Goal: Transaction & Acquisition: Purchase product/service

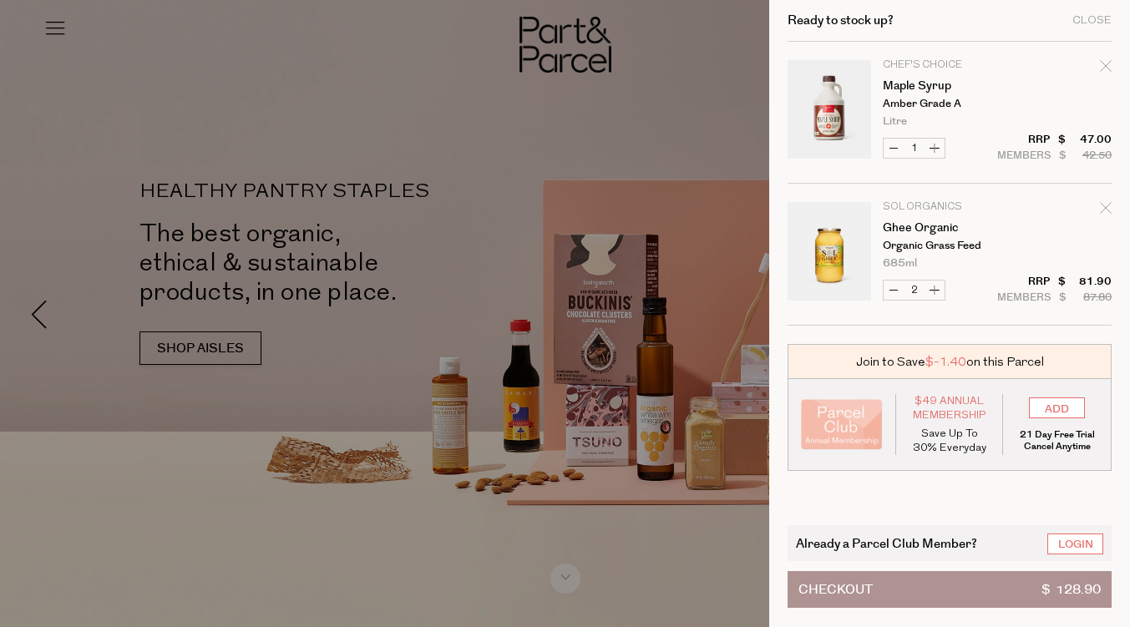
click at [190, 101] on div at bounding box center [565, 313] width 1130 height 627
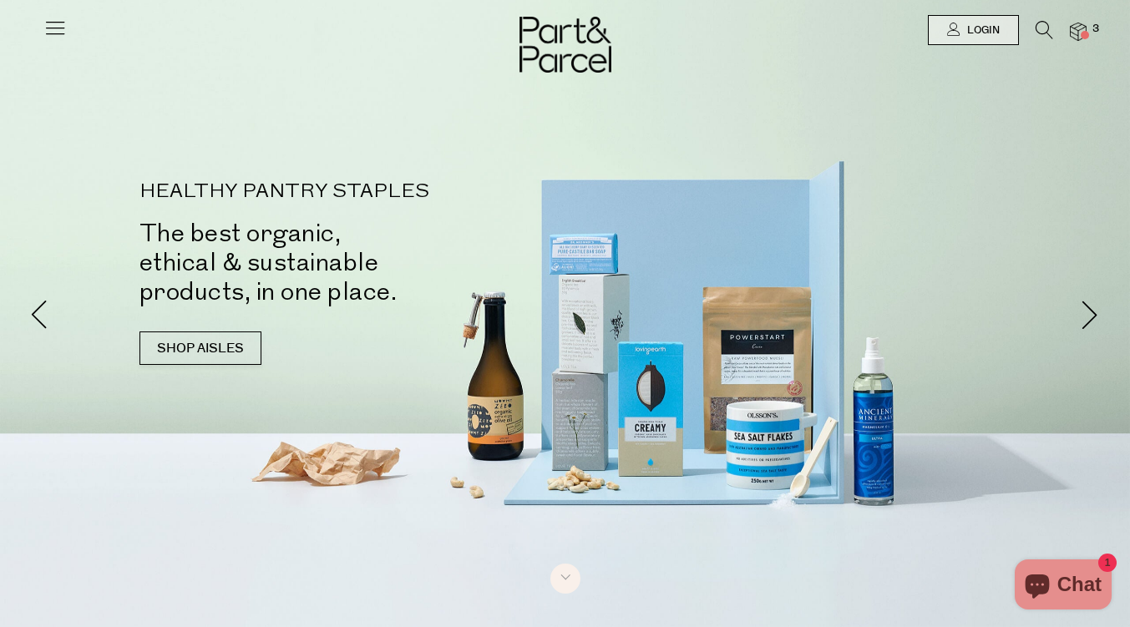
click at [63, 23] on icon at bounding box center [54, 27] width 23 height 23
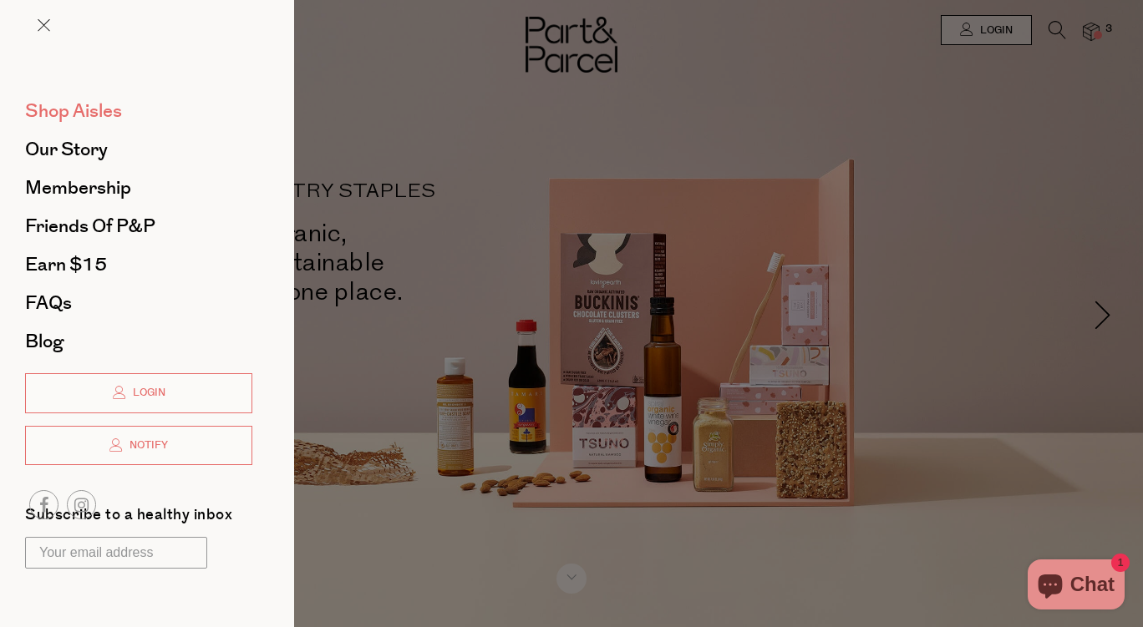
click at [79, 109] on span "Shop Aisles" at bounding box center [73, 111] width 97 height 27
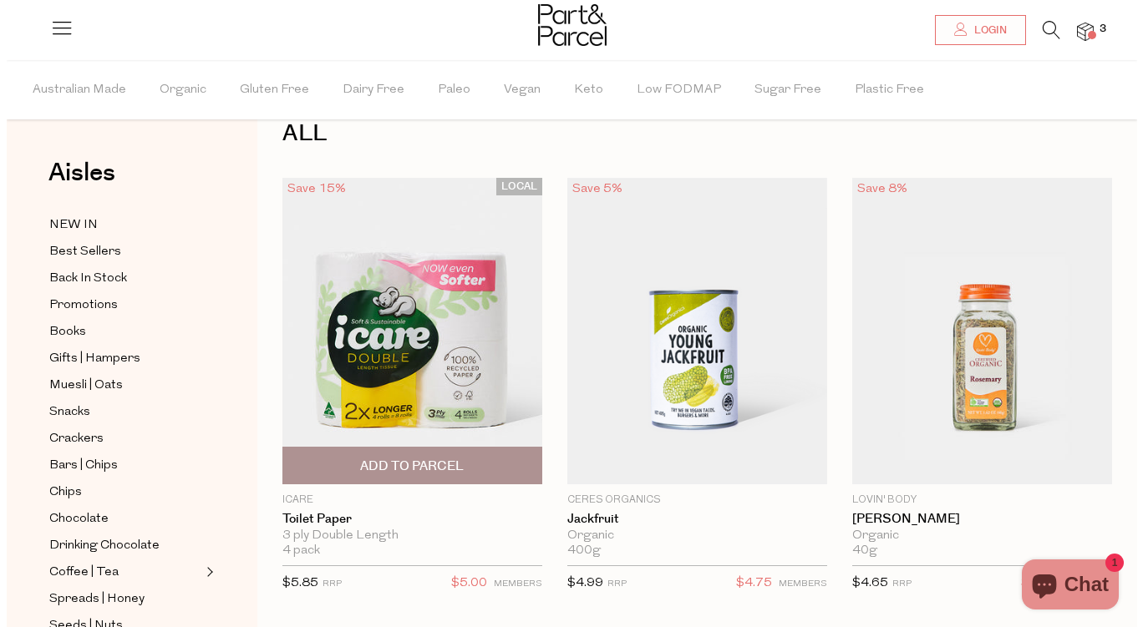
scroll to position [37, 0]
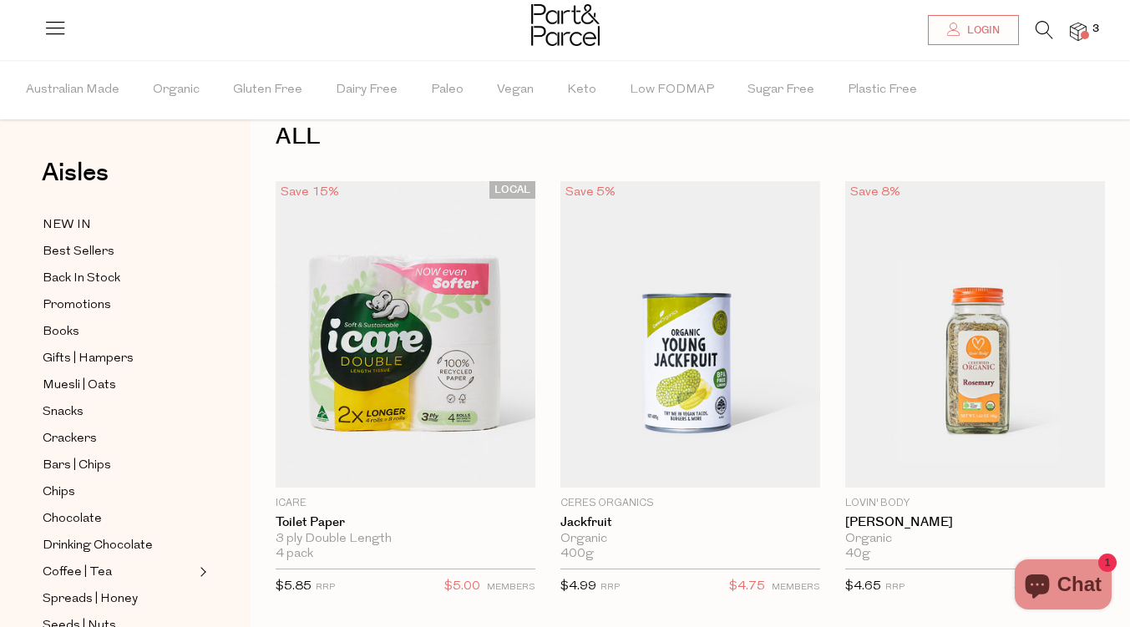
click at [1040, 26] on icon at bounding box center [1045, 30] width 18 height 18
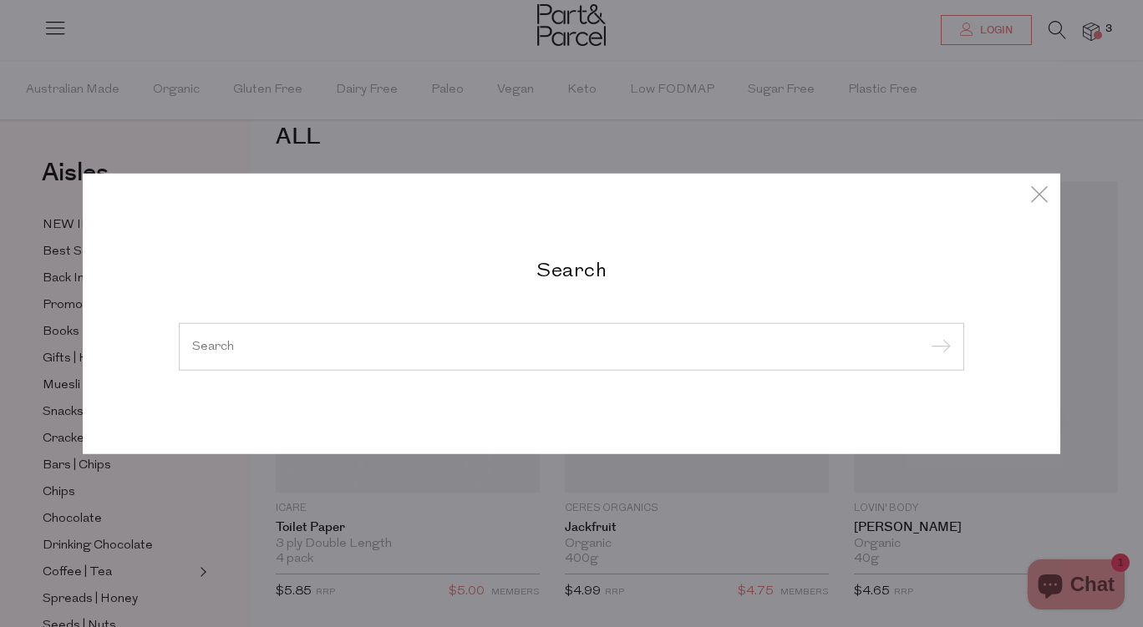
click at [525, 340] on input "search" at bounding box center [571, 346] width 758 height 13
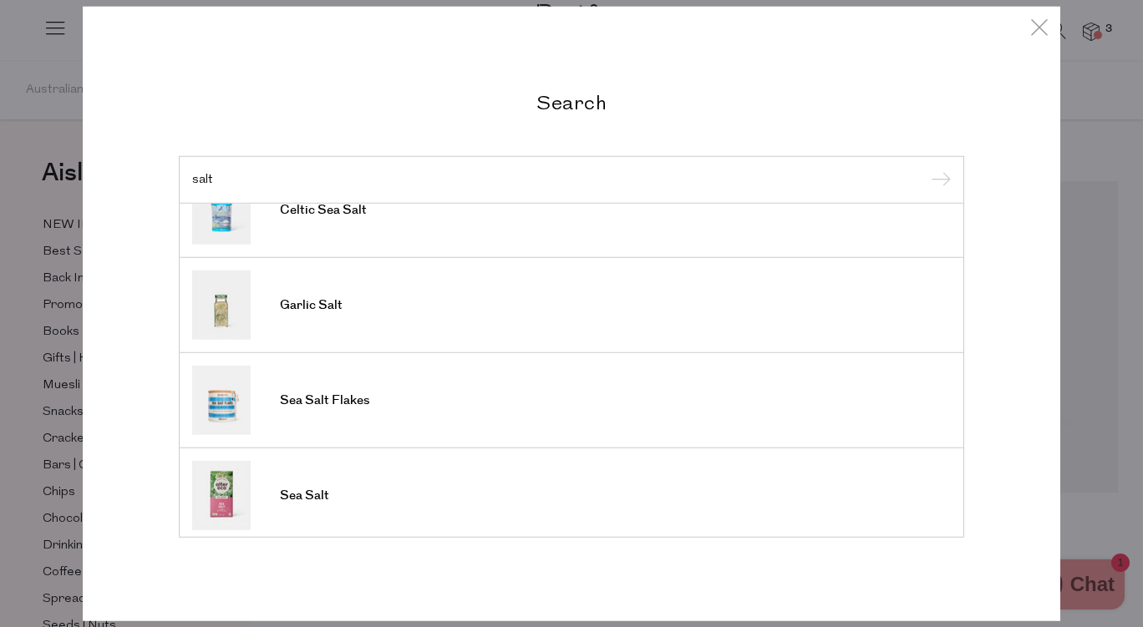
scroll to position [281, 0]
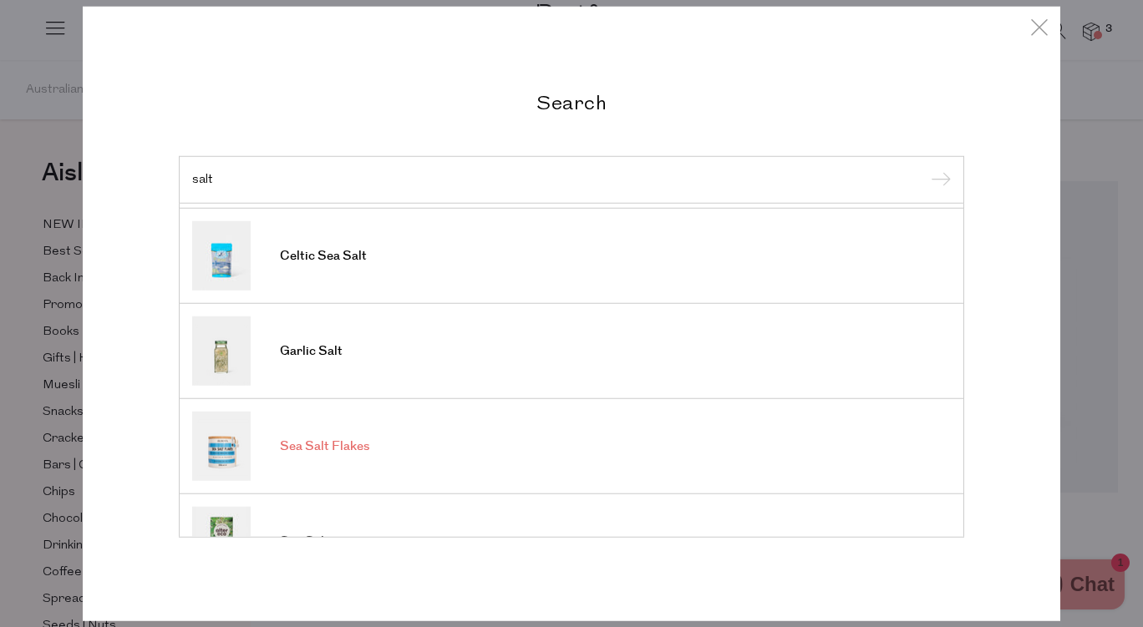
type input "salt"
click at [365, 436] on link "Sea Salt Flakes" at bounding box center [571, 446] width 758 height 69
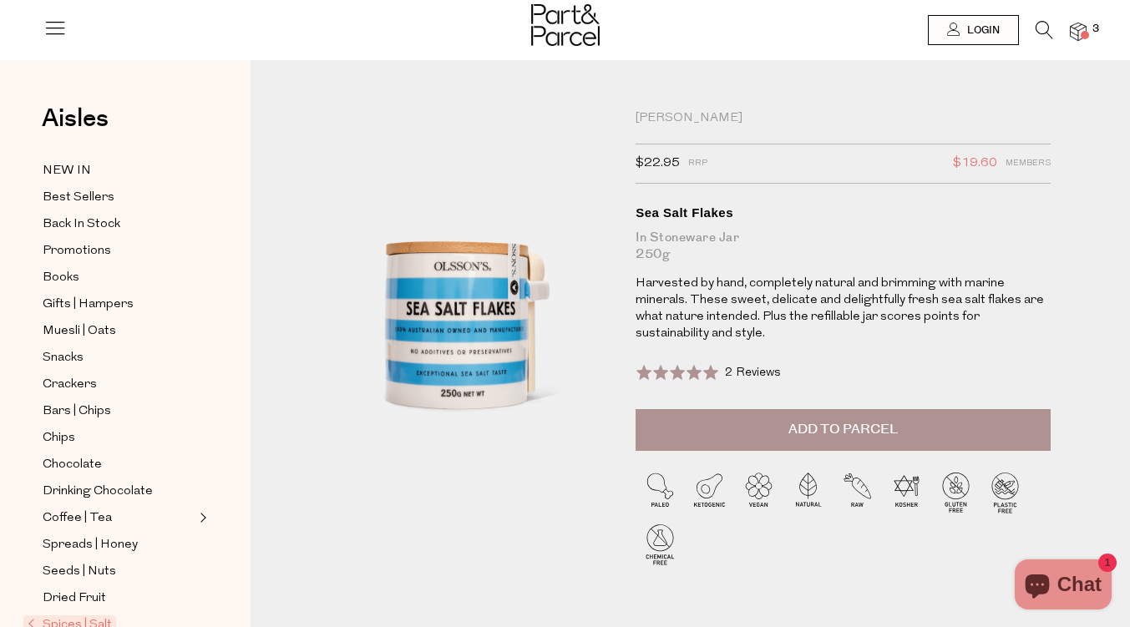
click at [681, 215] on div "Sea Salt Flakes" at bounding box center [843, 213] width 415 height 17
click at [686, 112] on div "Olsson's" at bounding box center [843, 118] width 415 height 17
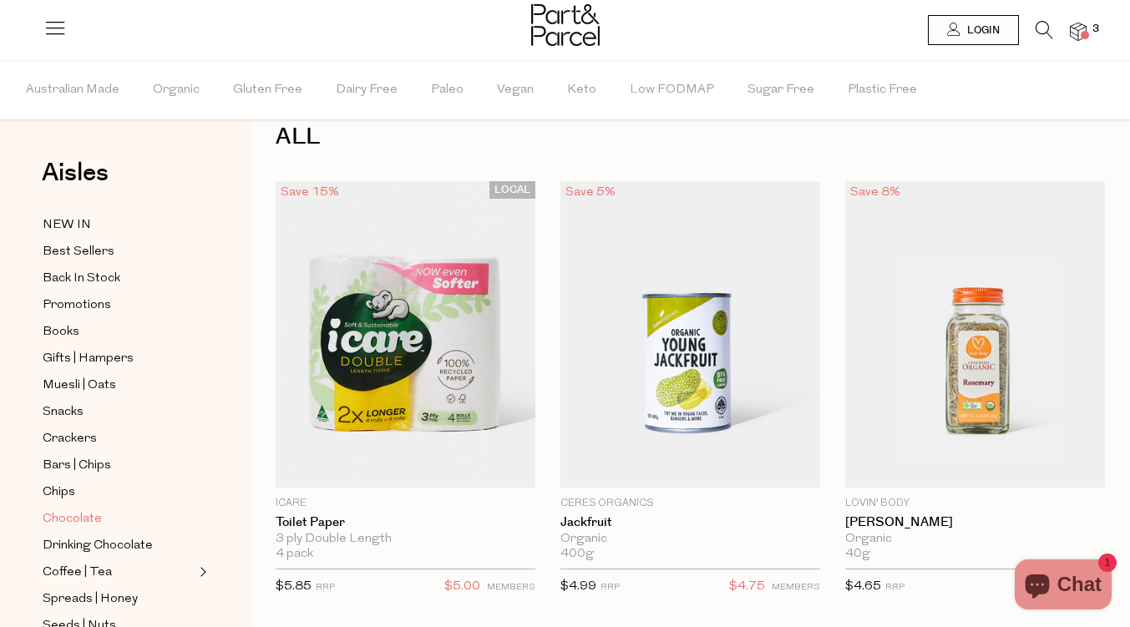
click at [76, 510] on span "Chocolate" at bounding box center [72, 520] width 59 height 20
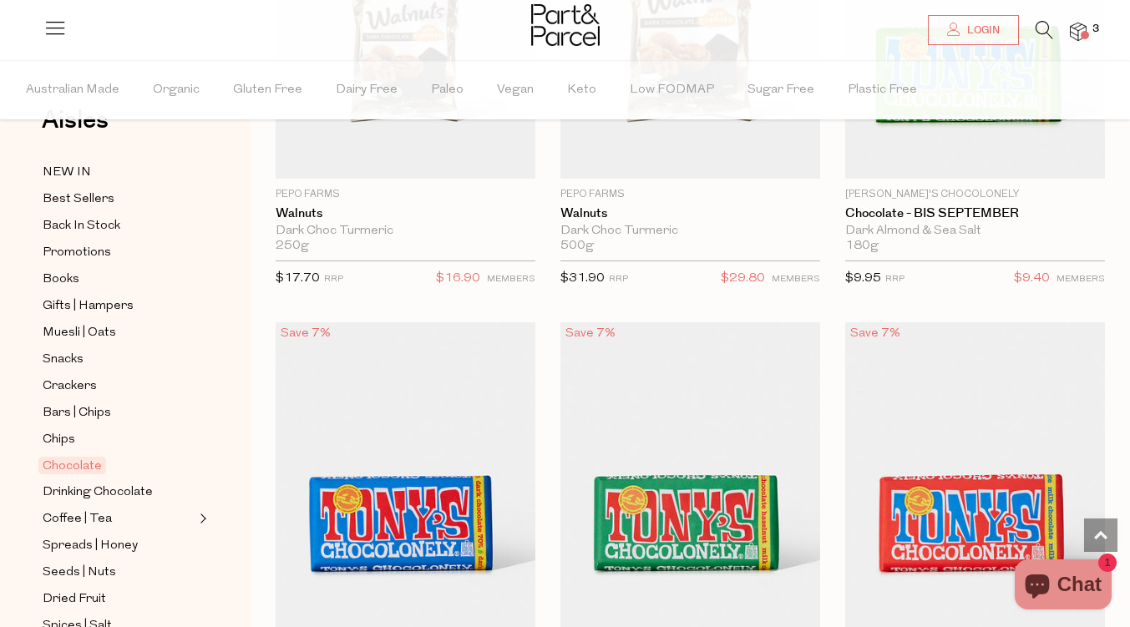
scroll to position [5816, 0]
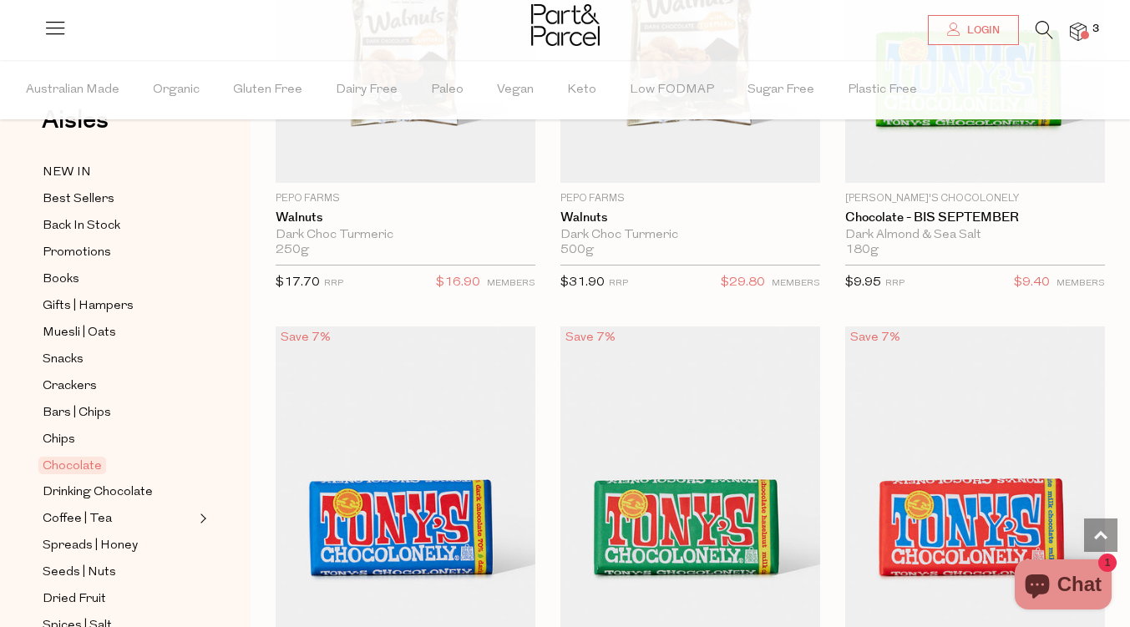
click at [1081, 31] on img at bounding box center [1078, 32] width 17 height 19
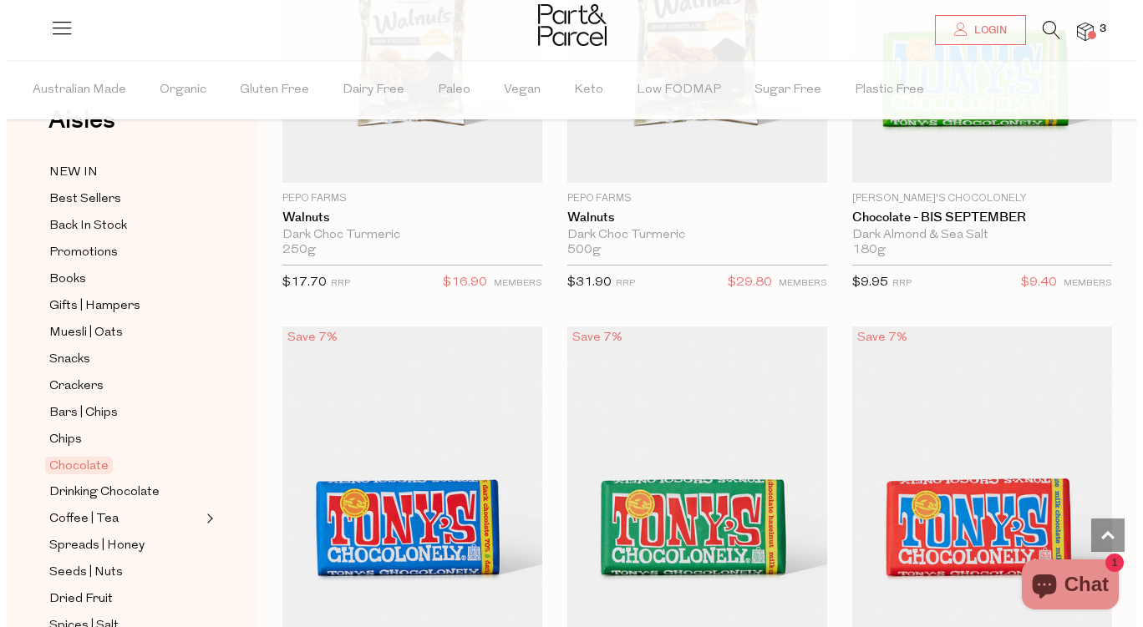
scroll to position [5876, 0]
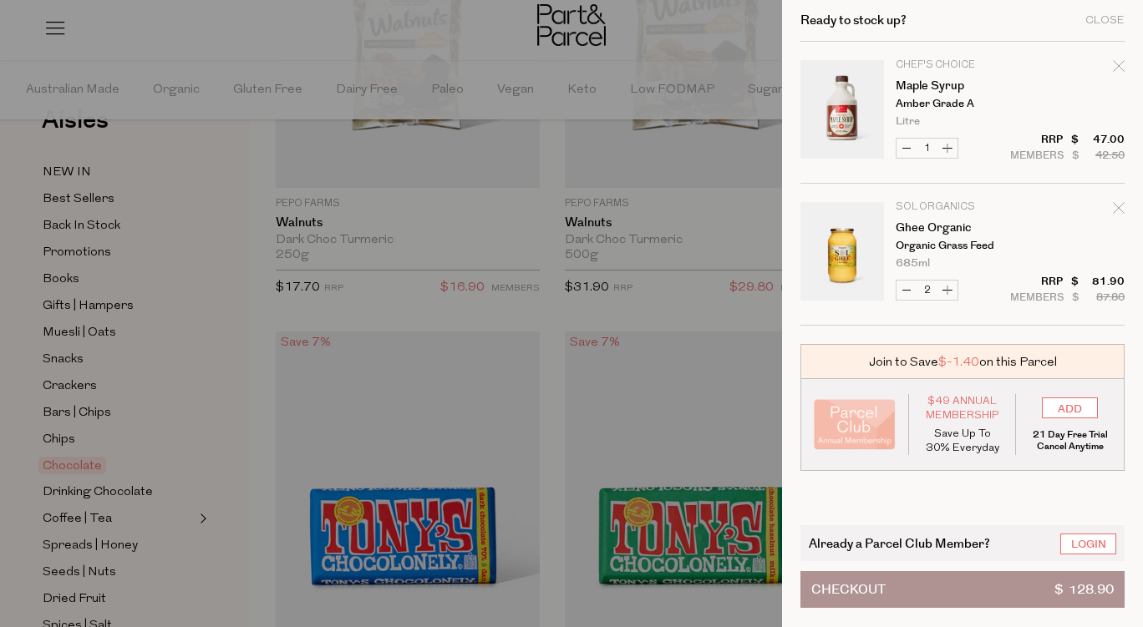
click at [1089, 592] on span "$ 128.90" at bounding box center [1083, 589] width 59 height 35
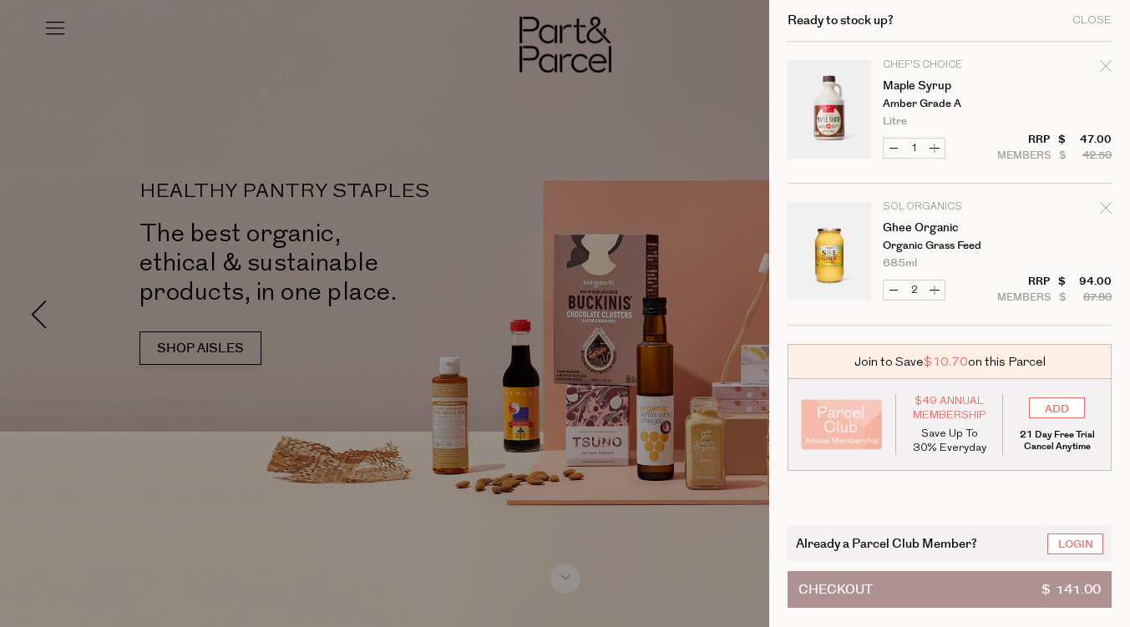
click at [45, 17] on div at bounding box center [565, 313] width 1130 height 627
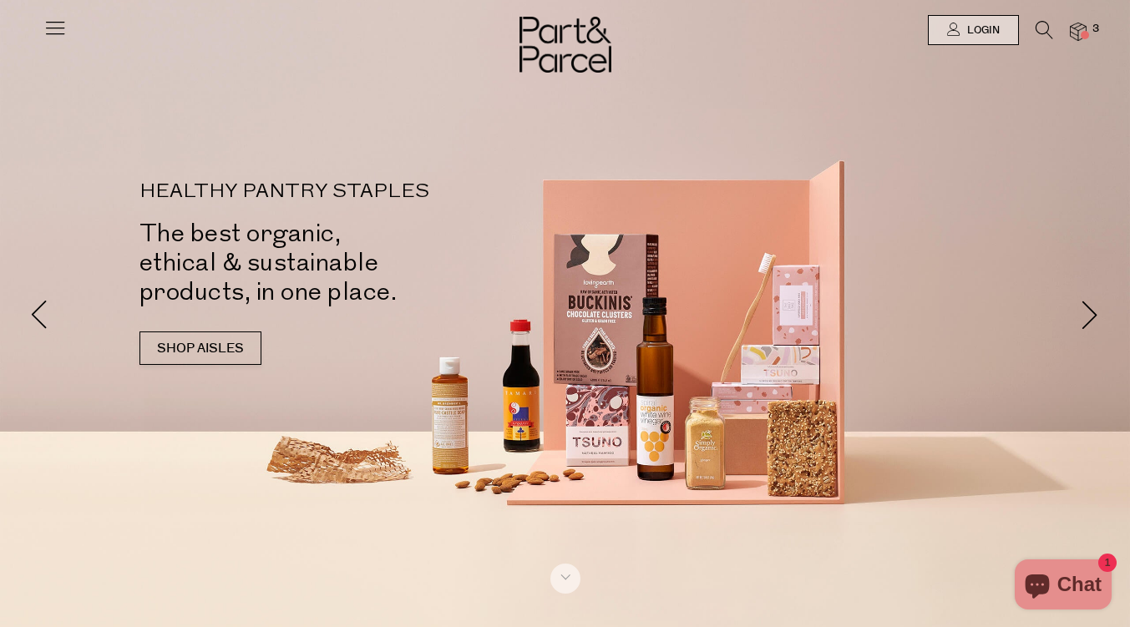
click at [48, 38] on icon at bounding box center [54, 27] width 23 height 23
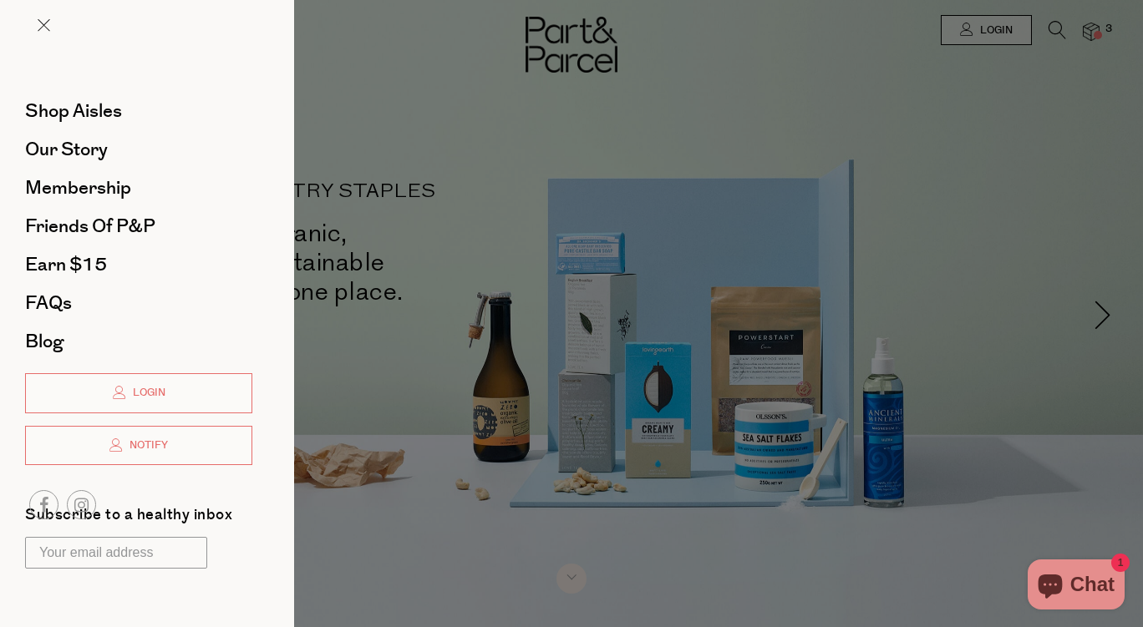
click at [1002, 171] on div at bounding box center [571, 313] width 1143 height 627
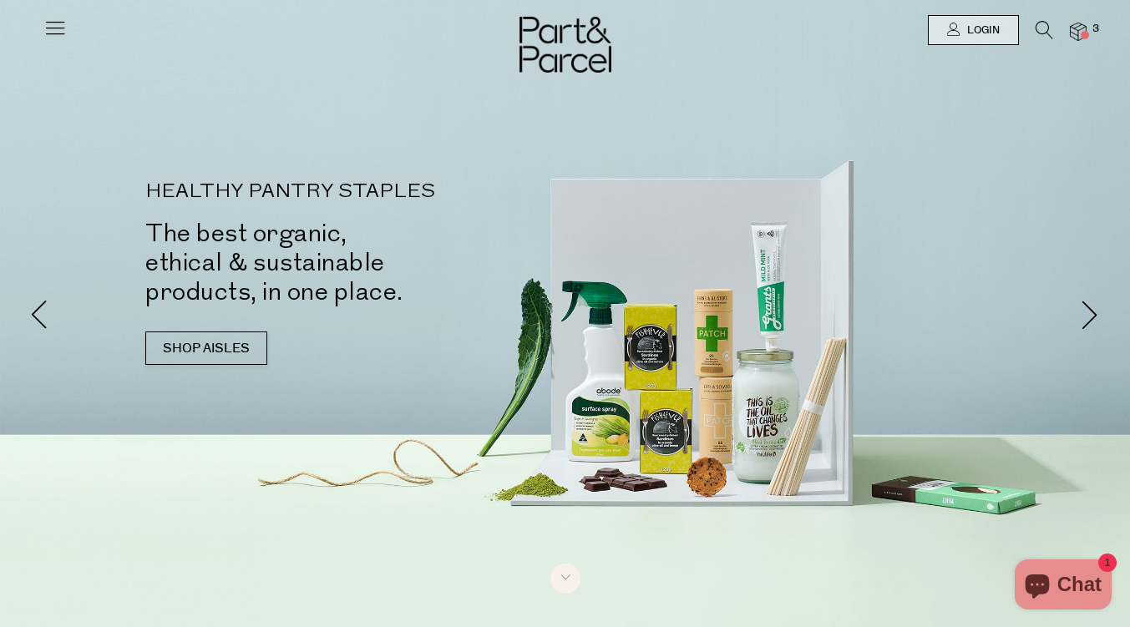
click at [1047, 37] on icon at bounding box center [1045, 30] width 18 height 18
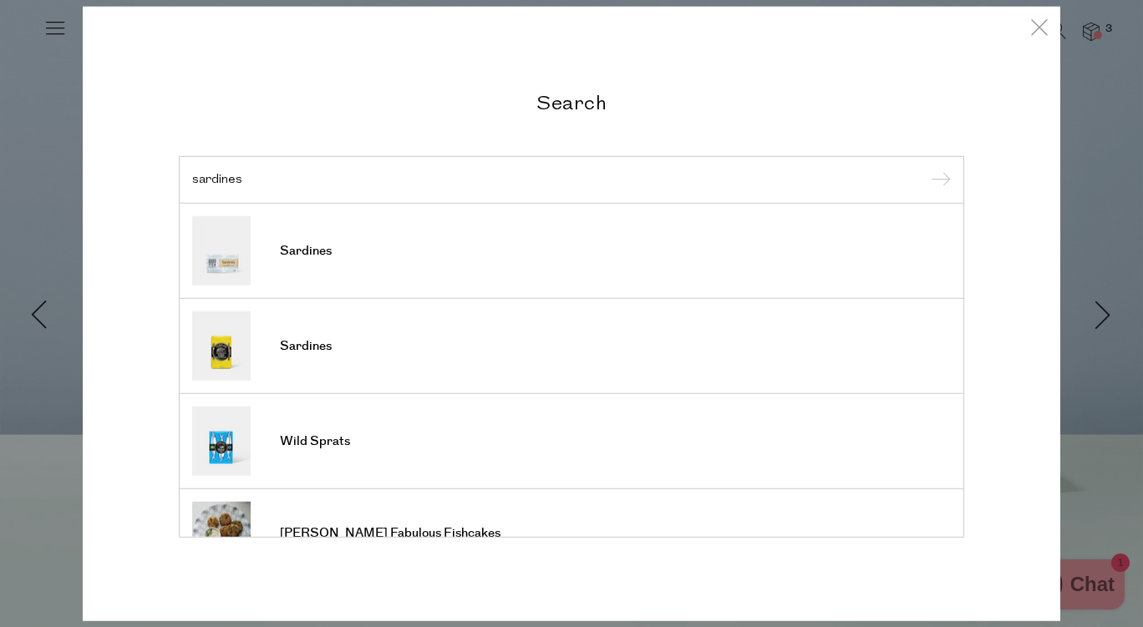
type input "sardines"
click at [926, 168] on input "submit" at bounding box center [938, 180] width 25 height 25
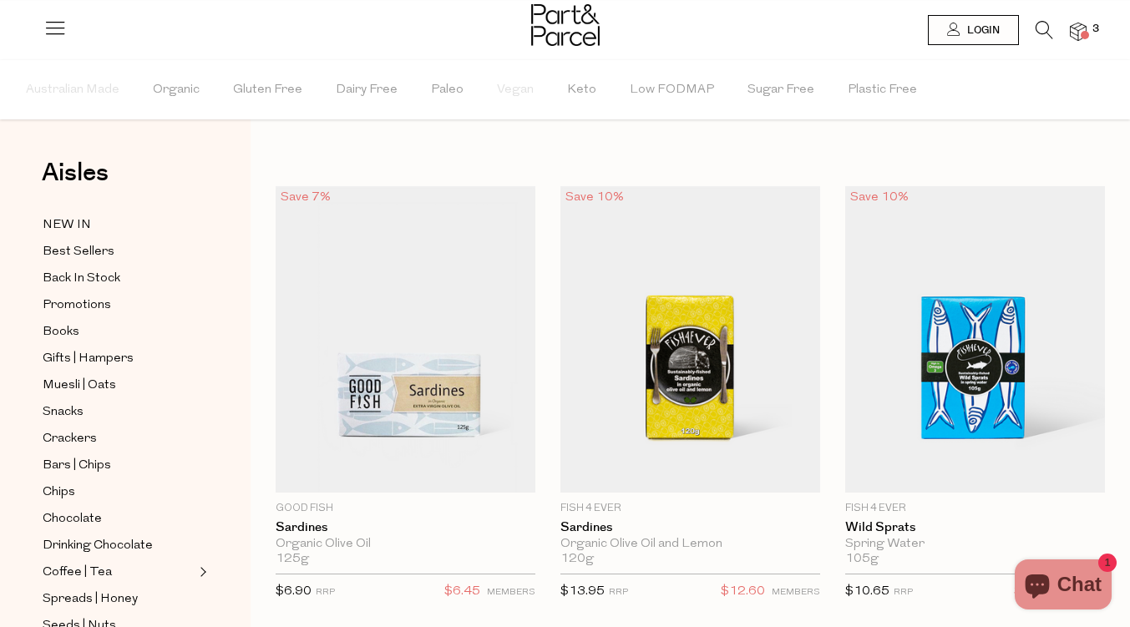
click at [1087, 34] on span at bounding box center [1085, 35] width 8 height 8
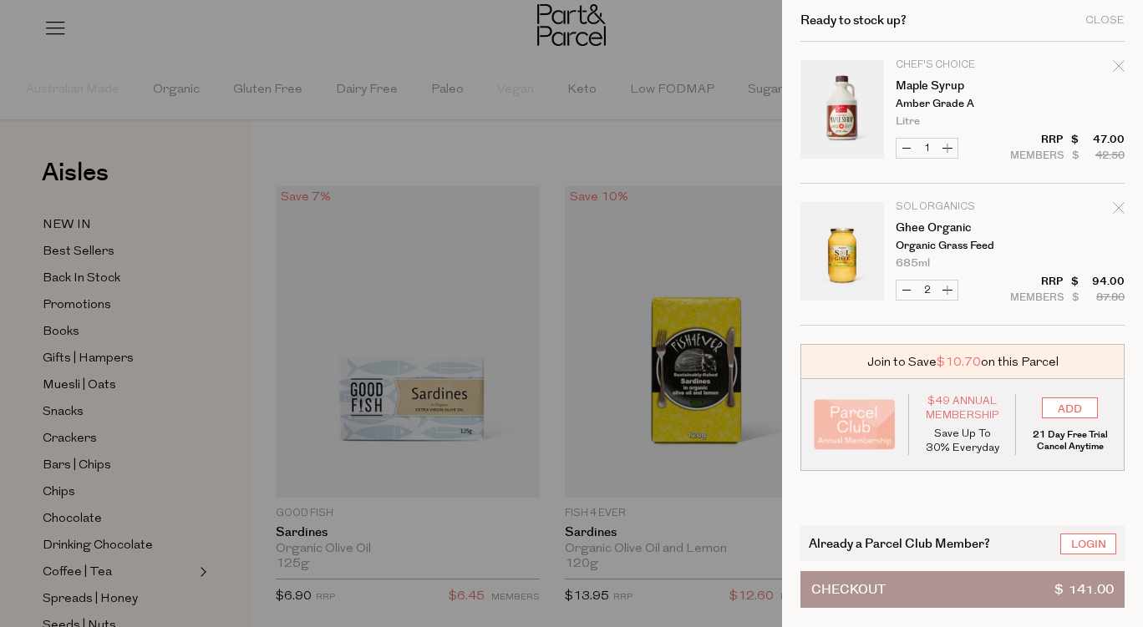
click at [862, 586] on span "Checkout" at bounding box center [848, 589] width 74 height 35
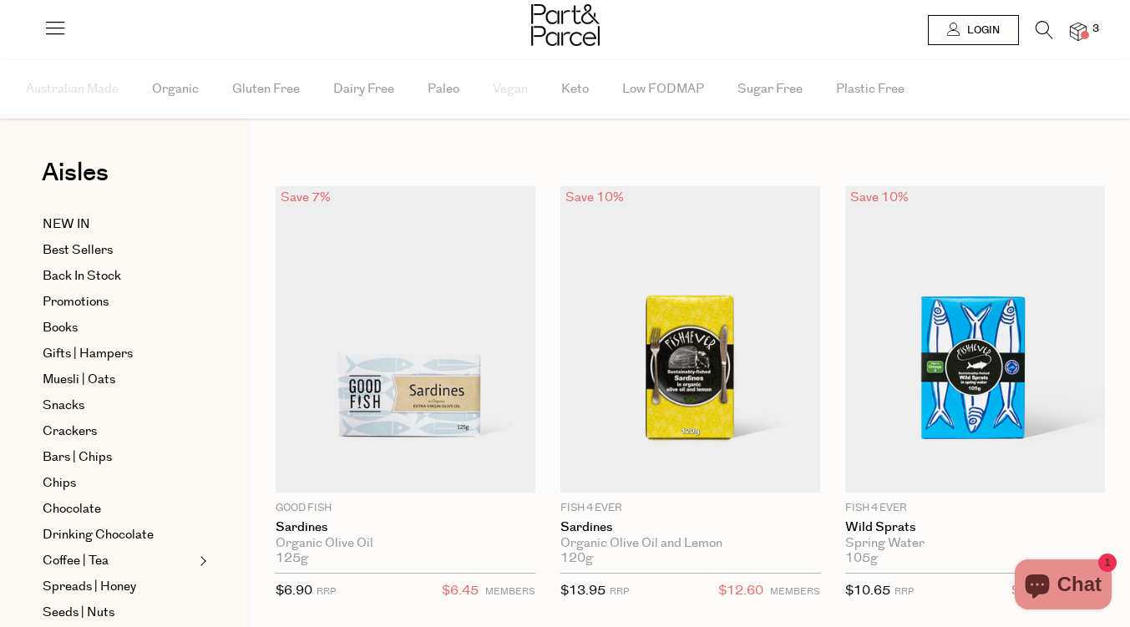
click at [1085, 35] on span at bounding box center [1085, 35] width 8 height 8
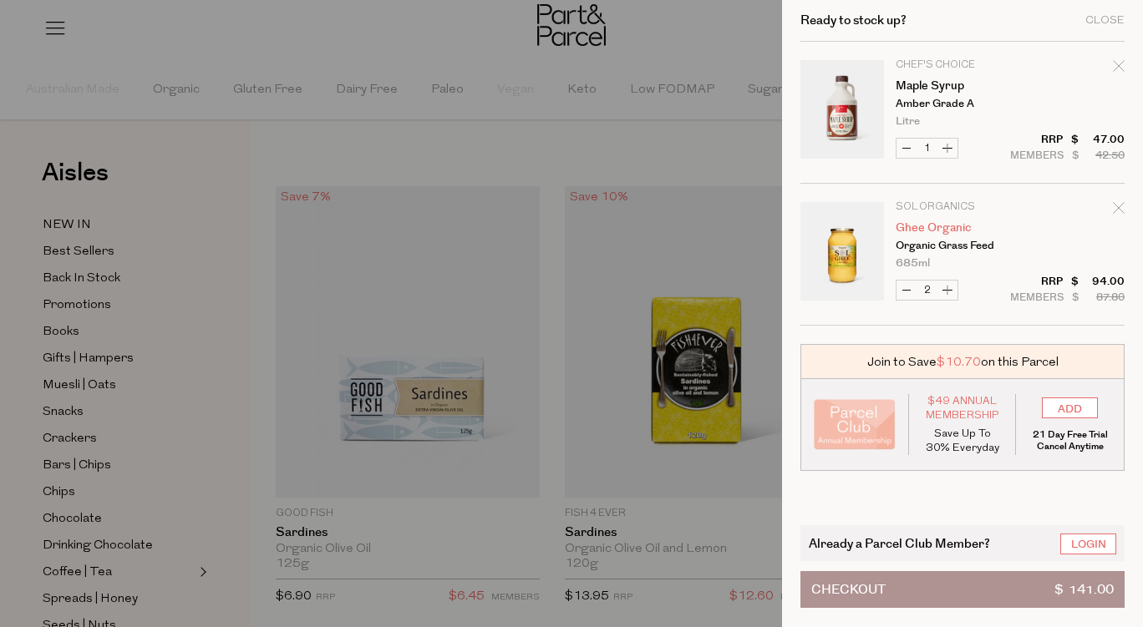
click at [944, 232] on link "Ghee Organic" at bounding box center [959, 228] width 129 height 12
